Goal: Download file/media

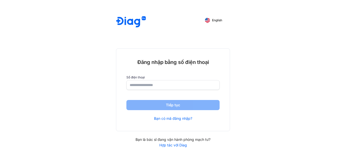
click at [149, 84] on input "number" at bounding box center [173, 84] width 87 height 9
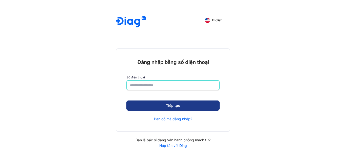
type input "**********"
click at [169, 105] on button "Tiếp tục" at bounding box center [173, 105] width 93 height 10
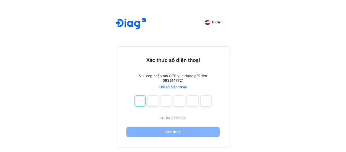
click at [142, 104] on input "number" at bounding box center [140, 100] width 11 height 11
type input "*"
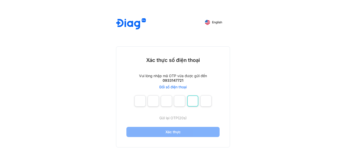
type input "*"
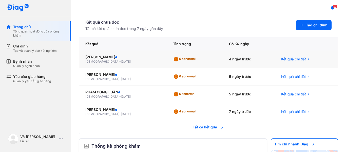
scroll to position [51, 0]
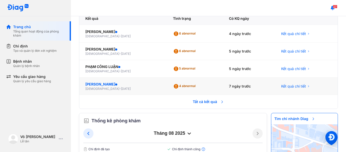
click at [116, 83] on div "[PERSON_NAME]" at bounding box center [123, 84] width 76 height 5
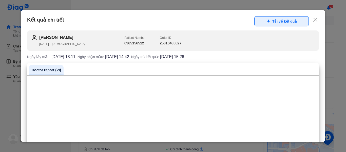
click at [269, 22] on button "Tải về kết quả" at bounding box center [282, 21] width 55 height 10
click at [313, 21] on icon at bounding box center [315, 19] width 5 height 5
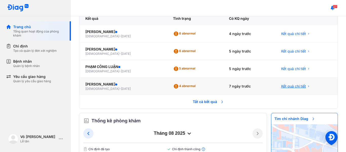
click at [290, 86] on span "Kết quả chi tiết" at bounding box center [293, 86] width 25 height 5
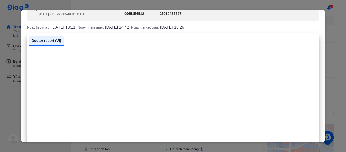
scroll to position [40, 0]
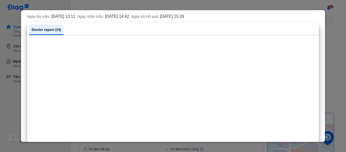
click at [0, 121] on div at bounding box center [173, 76] width 346 height 152
